Goal: Task Accomplishment & Management: Manage account settings

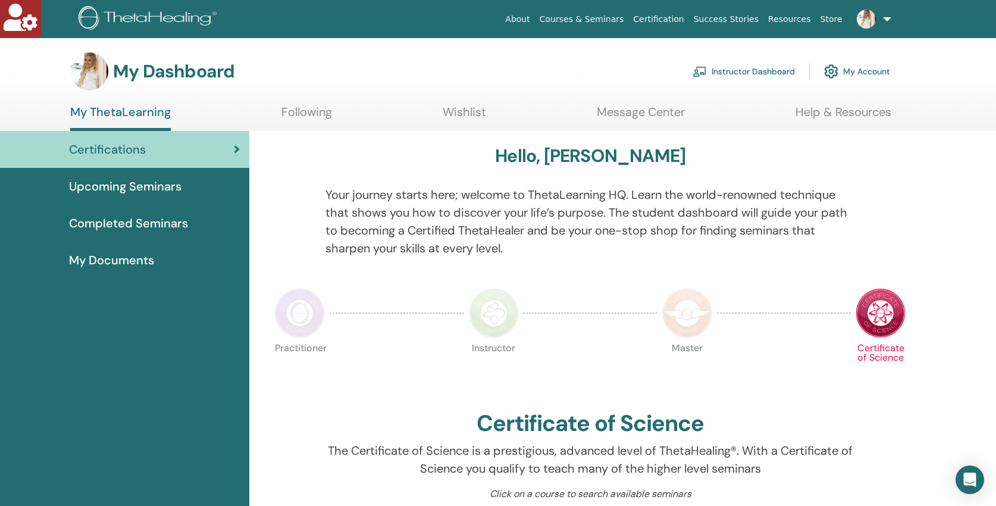
click at [748, 70] on link "Instructor Dashboard" at bounding box center [743, 71] width 102 height 26
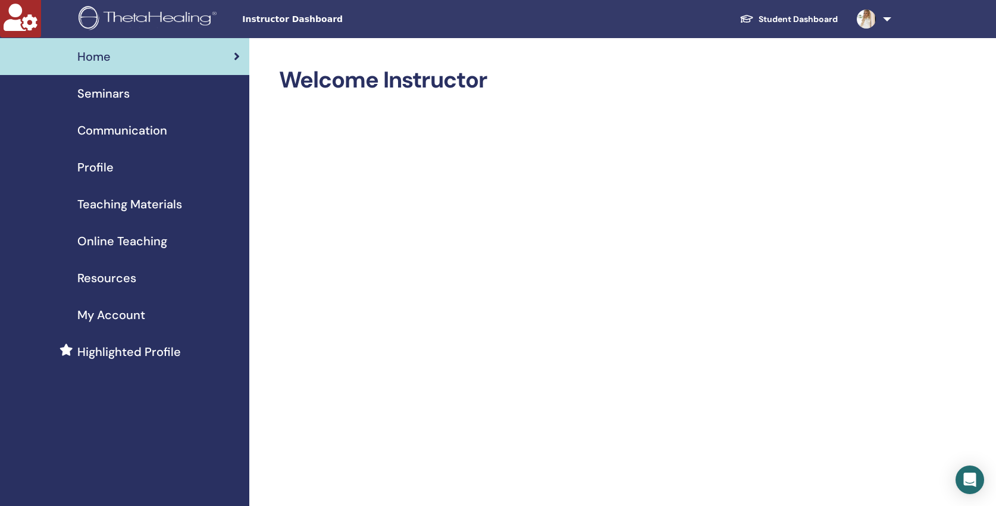
click at [96, 90] on span "Seminars" at bounding box center [103, 93] width 52 height 18
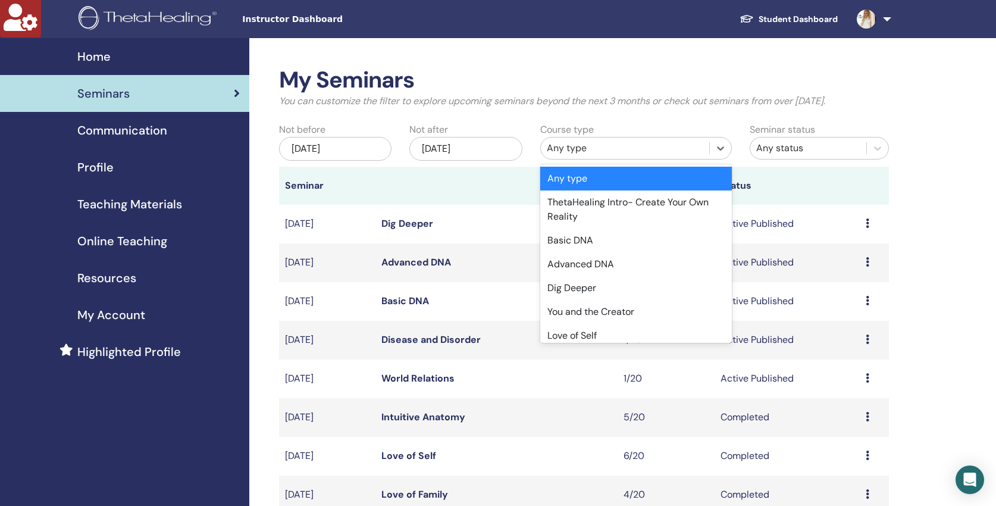
click at [584, 147] on div "Any type" at bounding box center [625, 148] width 156 height 14
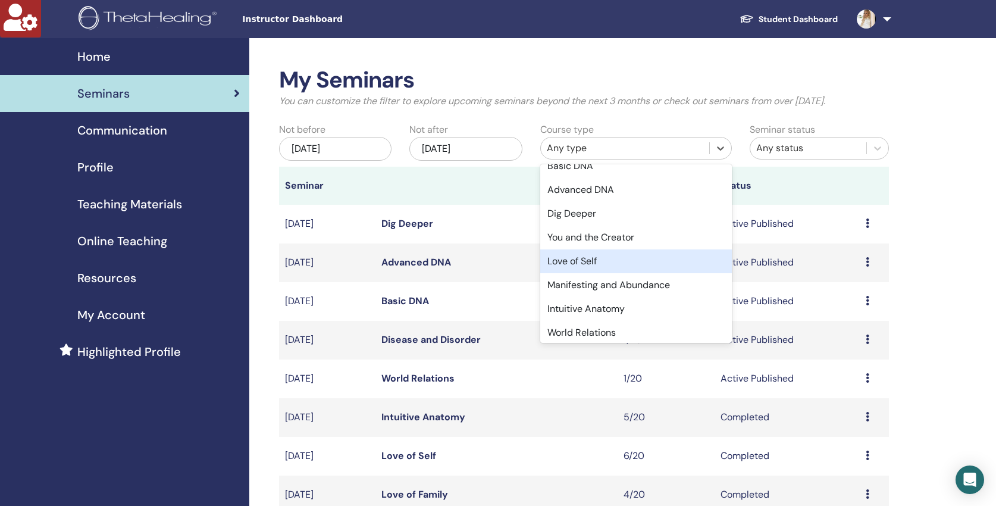
scroll to position [75, 0]
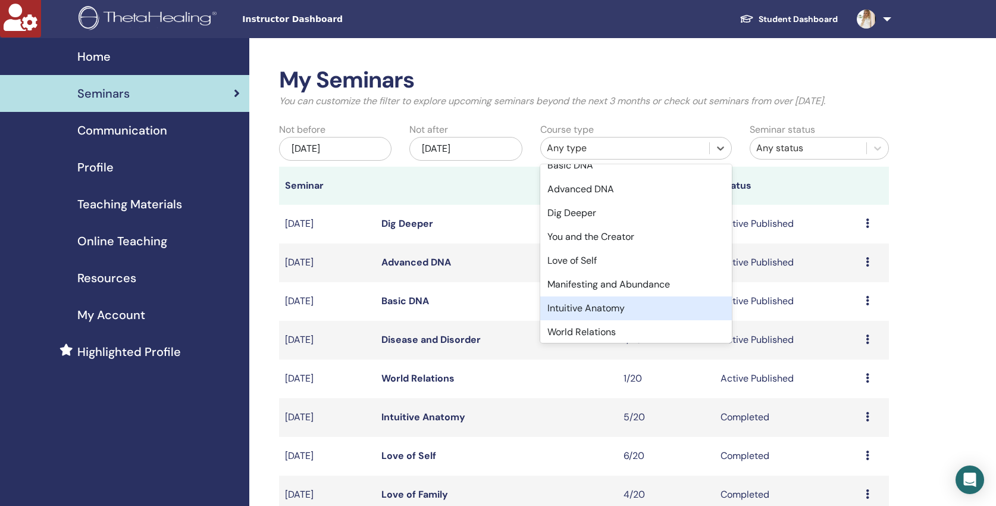
click at [624, 307] on div "Intuitive Anatomy" at bounding box center [636, 308] width 192 height 24
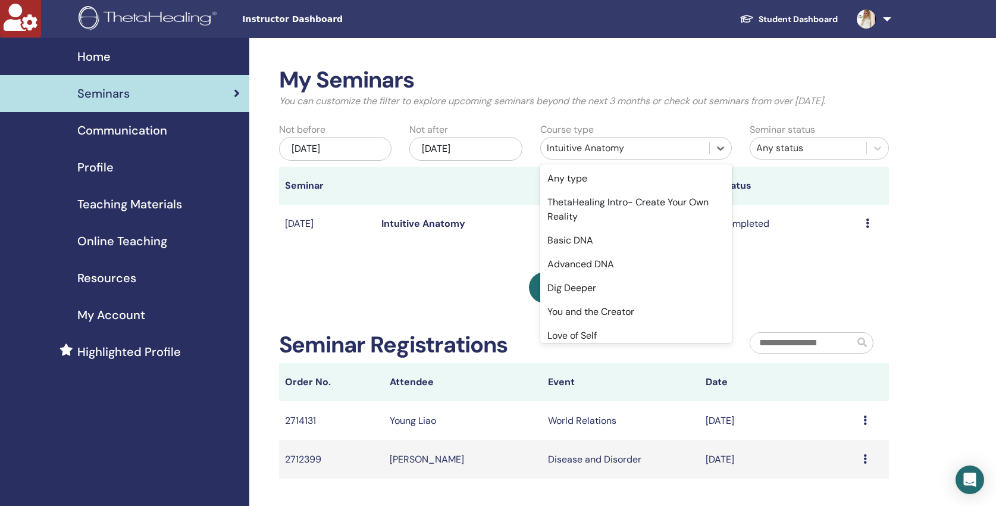
scroll to position [60, 0]
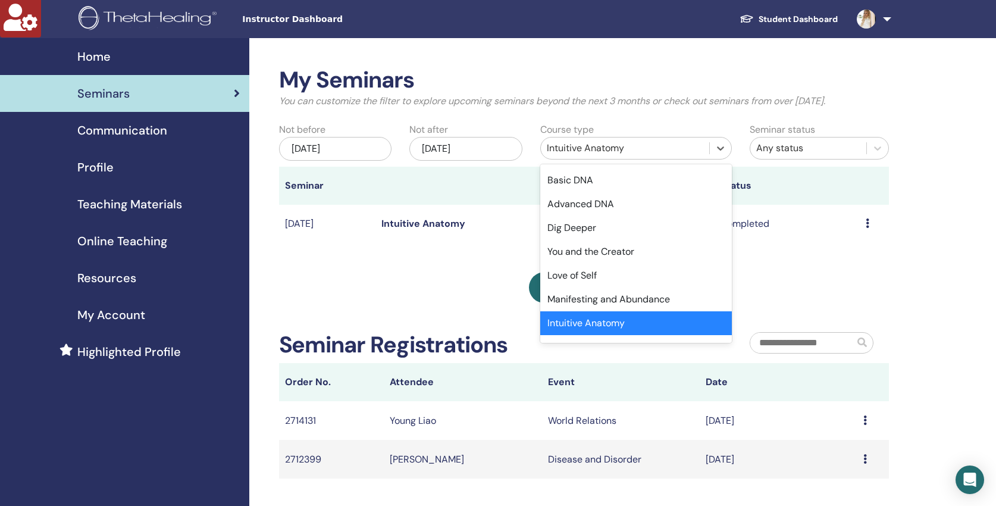
click at [649, 147] on div "Intuitive Anatomy" at bounding box center [625, 148] width 156 height 14
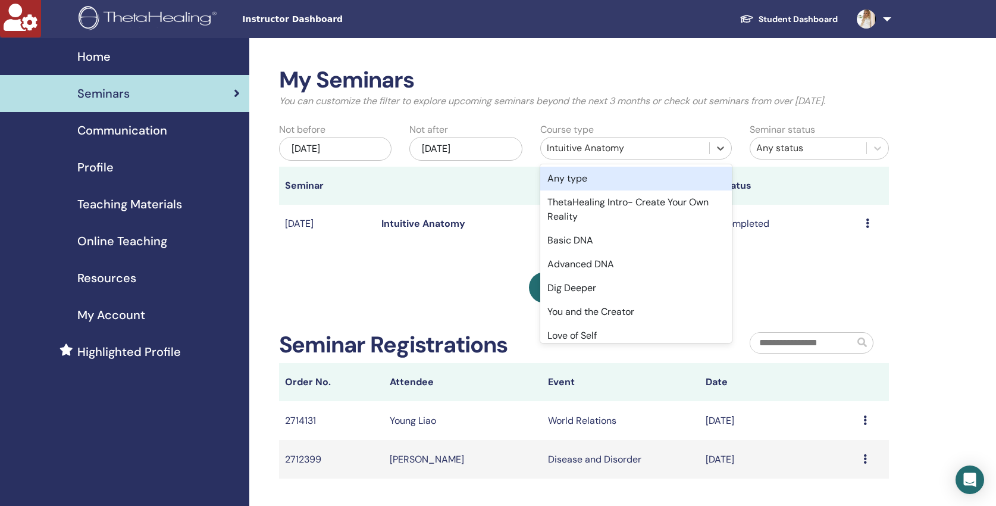
click at [570, 180] on div "Any type" at bounding box center [636, 179] width 192 height 24
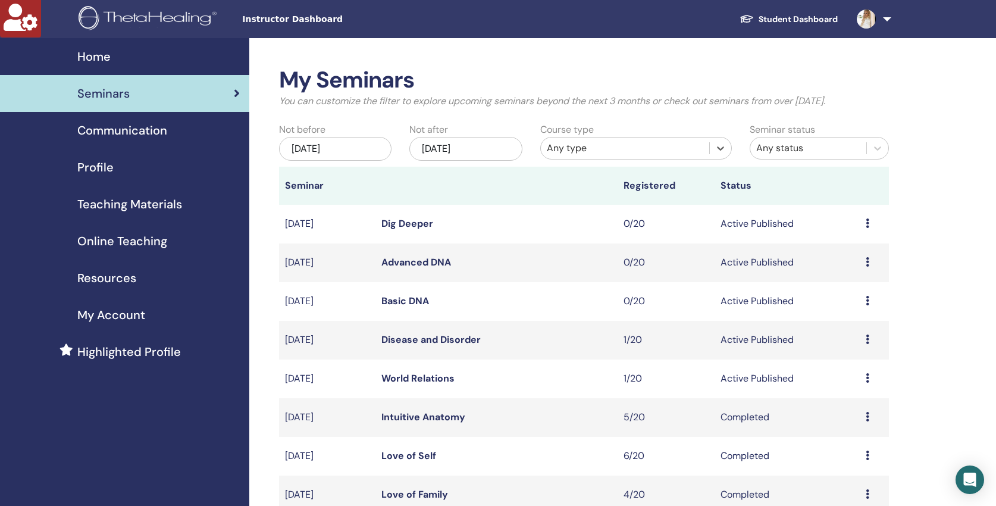
click at [441, 376] on link "World Relations" at bounding box center [417, 378] width 73 height 12
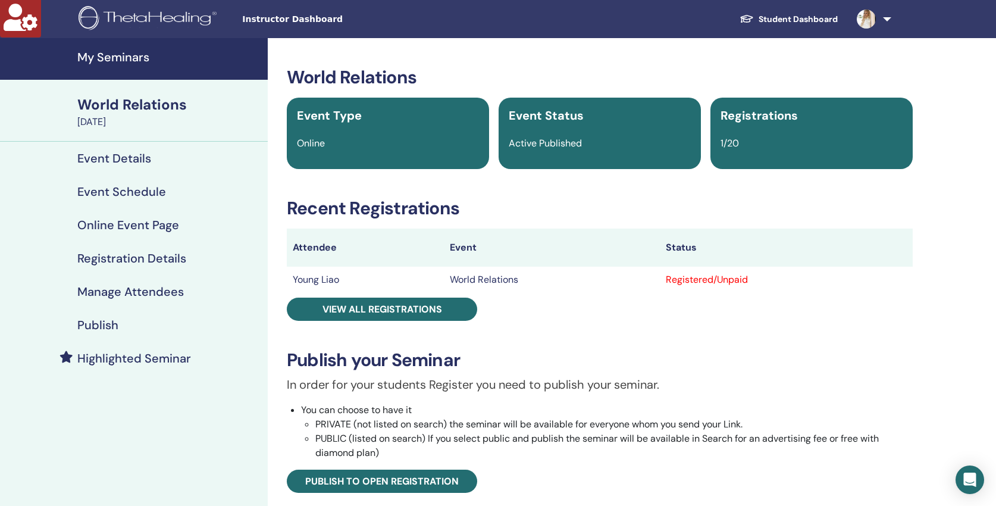
click at [150, 293] on h4 "Manage Attendees" at bounding box center [130, 291] width 106 height 14
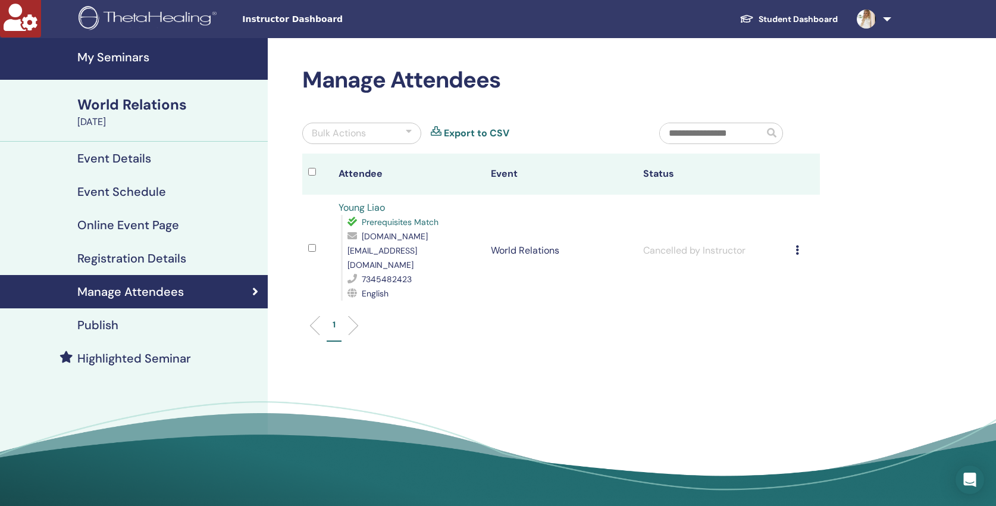
click at [107, 325] on h4 "Publish" at bounding box center [97, 325] width 41 height 14
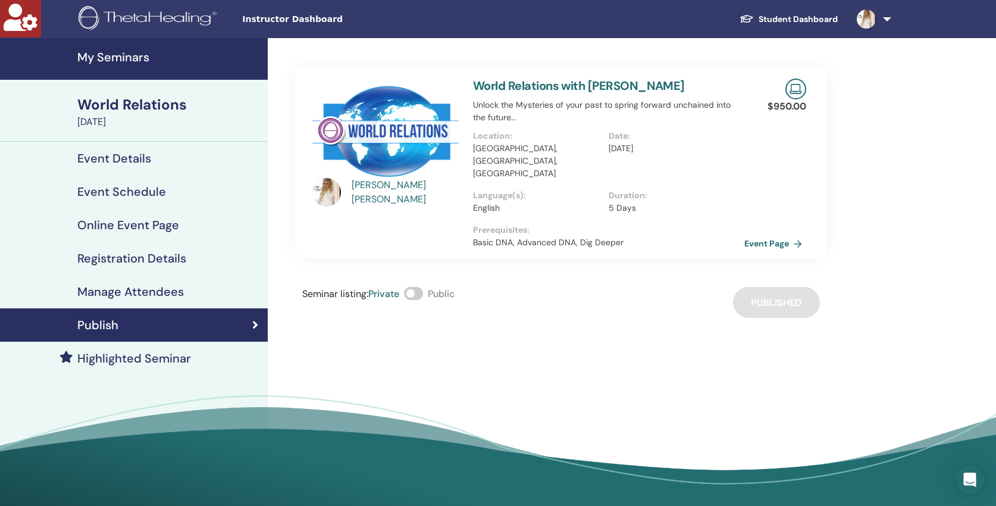
click at [107, 54] on h4 "My Seminars" at bounding box center [168, 57] width 183 height 14
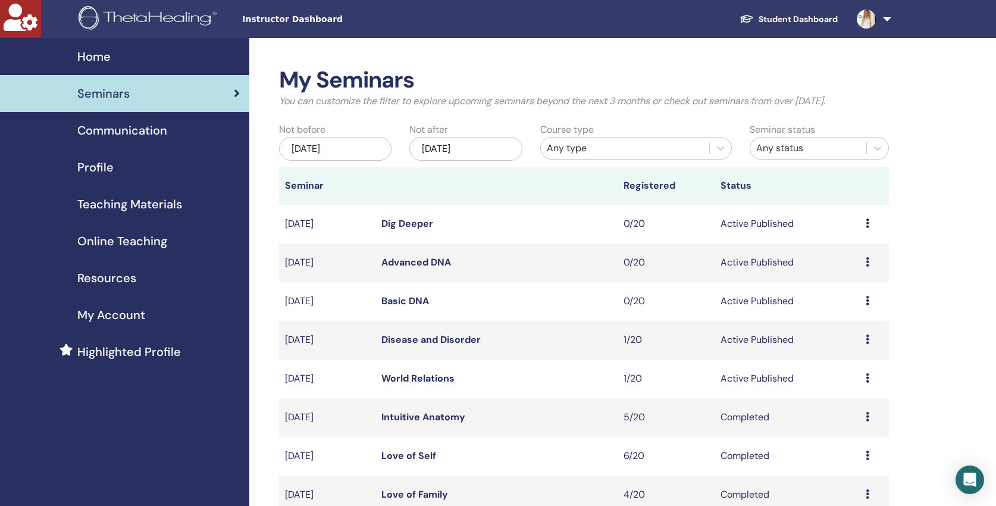
click at [434, 380] on link "World Relations" at bounding box center [417, 378] width 73 height 12
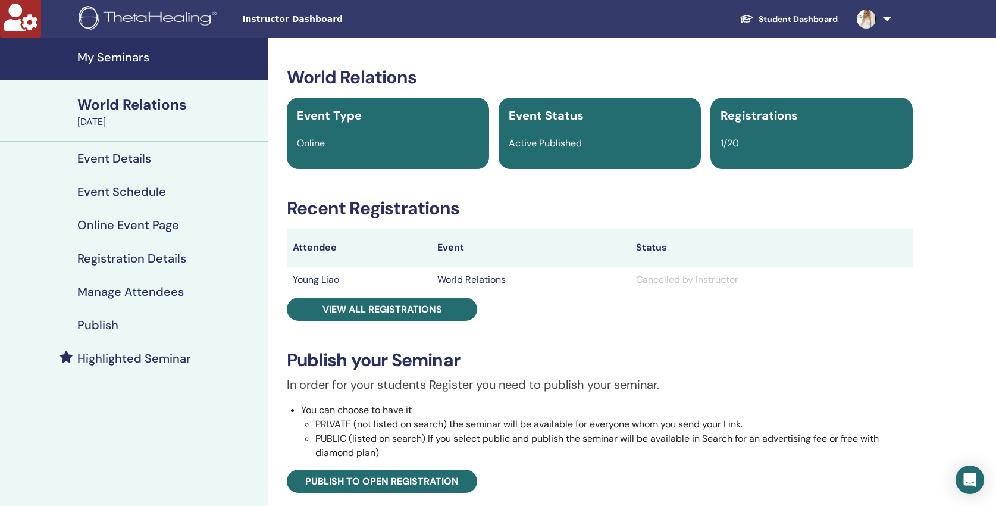
click at [90, 327] on h4 "Publish" at bounding box center [97, 325] width 41 height 14
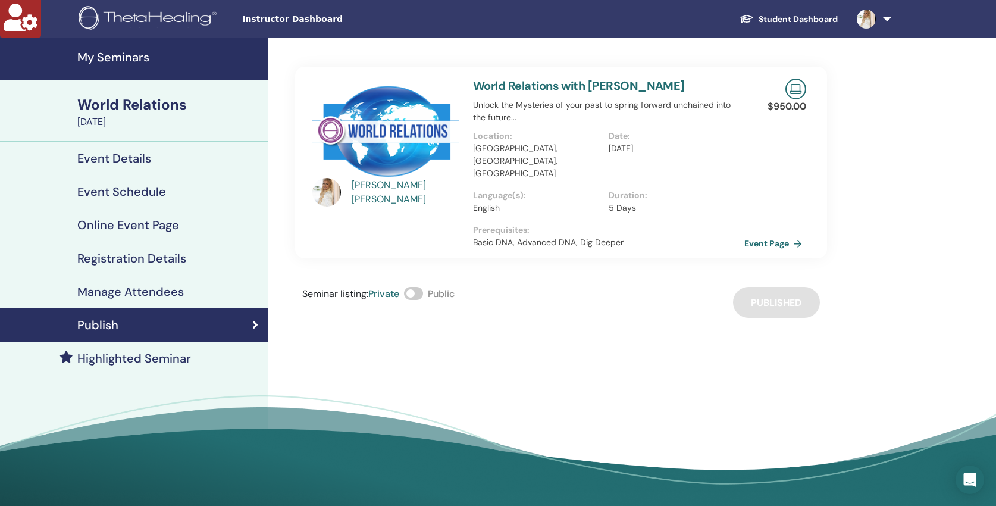
click at [160, 289] on h4 "Manage Attendees" at bounding box center [130, 291] width 106 height 14
